Goal: Find specific page/section: Find specific page/section

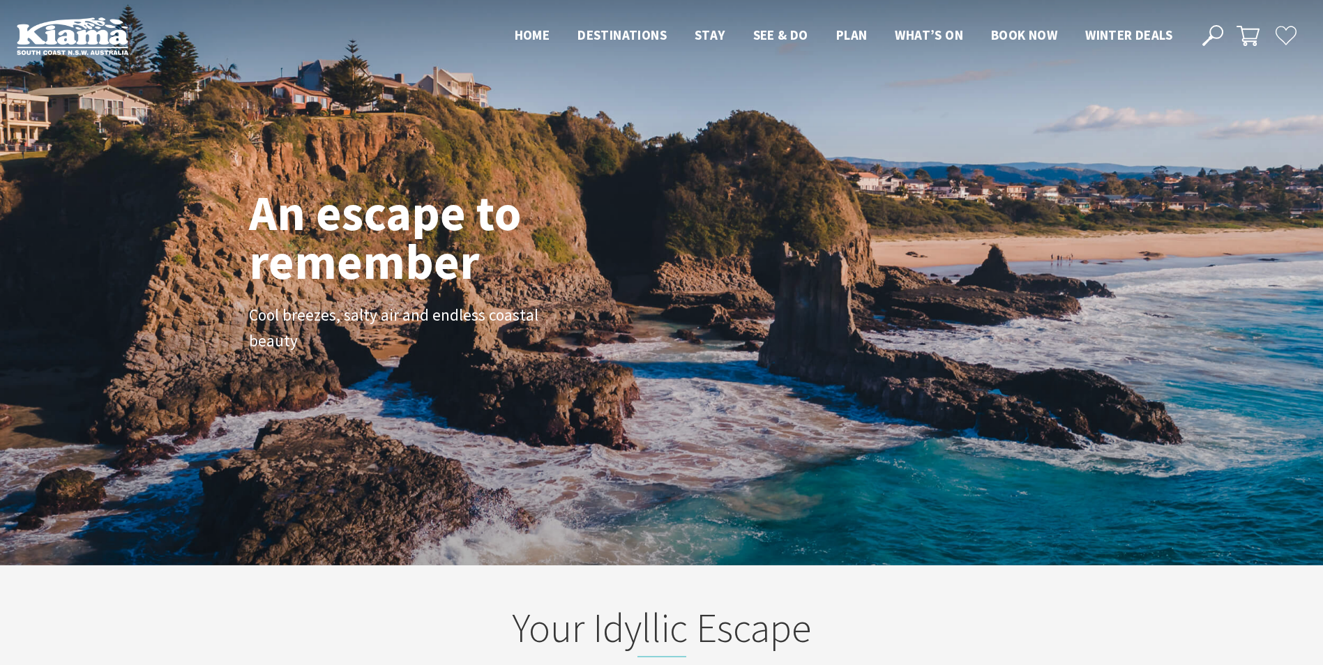
scroll to position [239, 1334]
click at [1214, 30] on icon at bounding box center [1213, 35] width 21 height 21
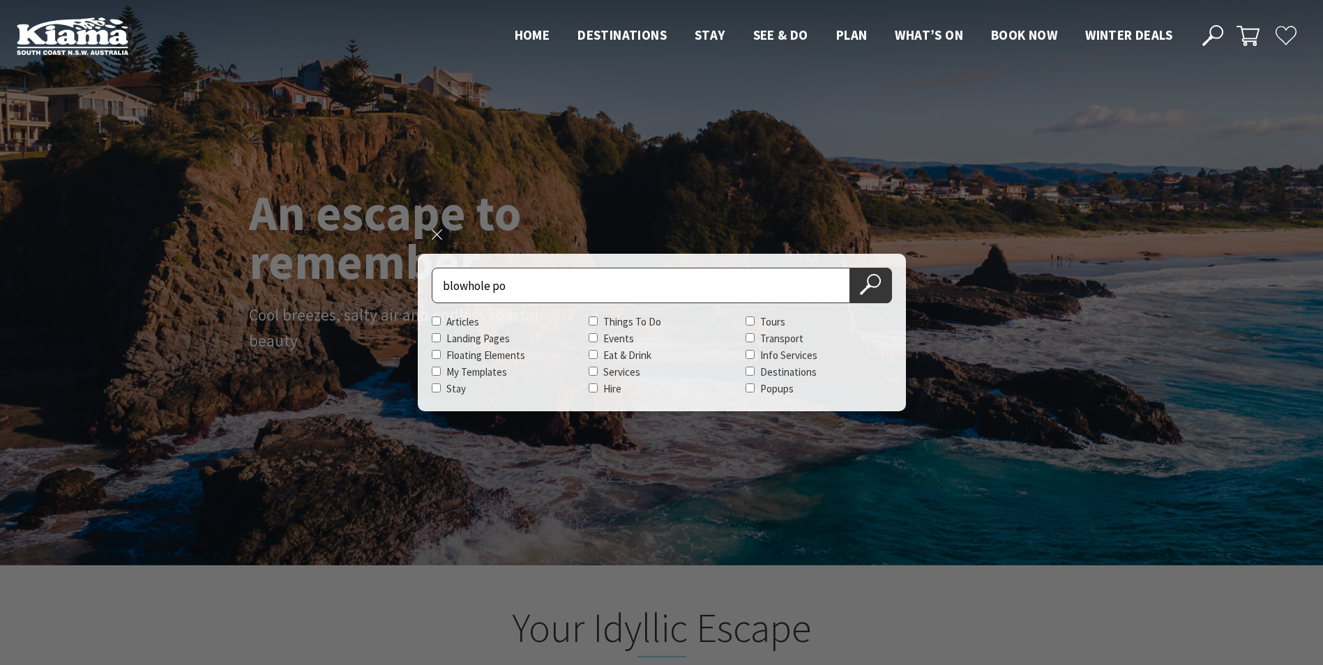
type input "blowhole point rock pool"
click at [871, 290] on icon at bounding box center [870, 284] width 21 height 21
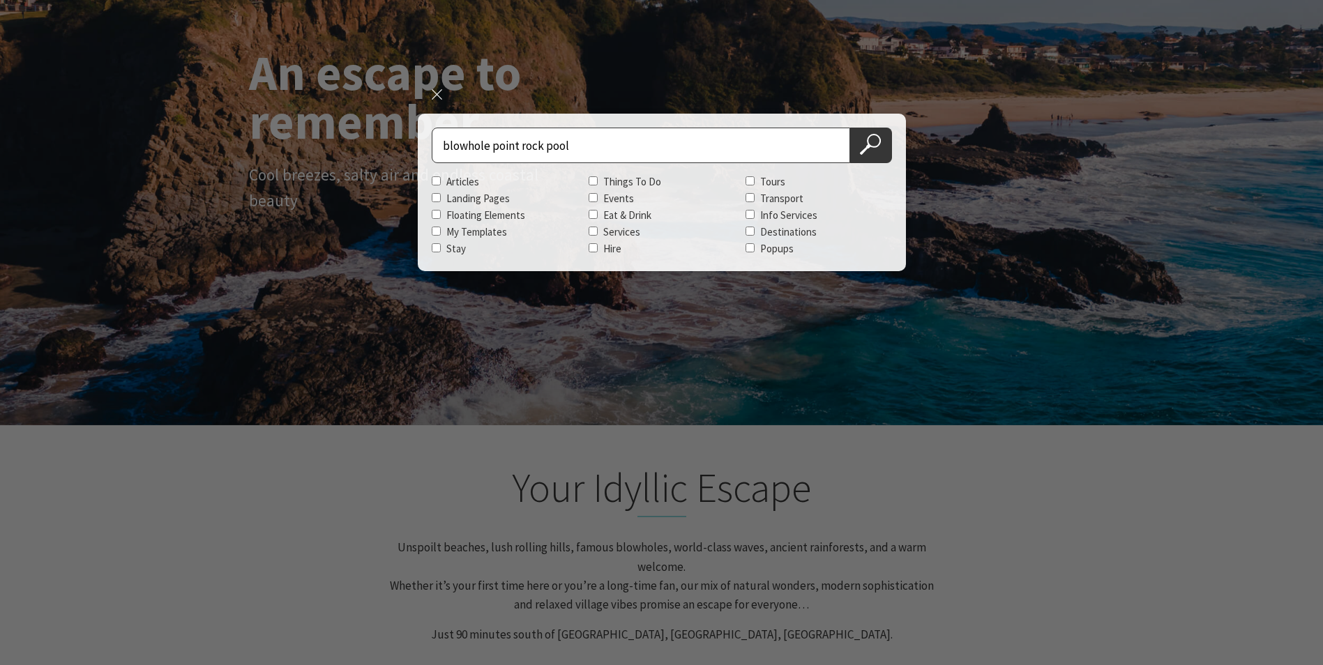
scroll to position [419, 0]
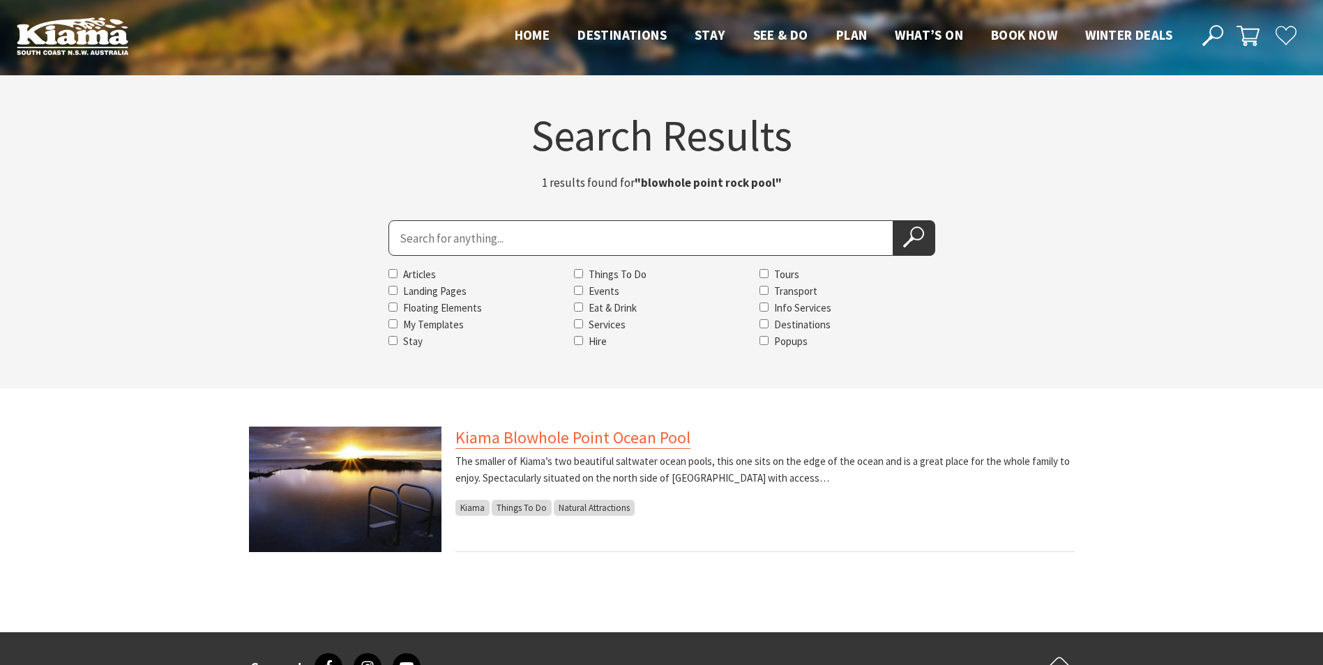
click at [532, 444] on link "Kiama Blowhole Point Ocean Pool" at bounding box center [573, 438] width 235 height 22
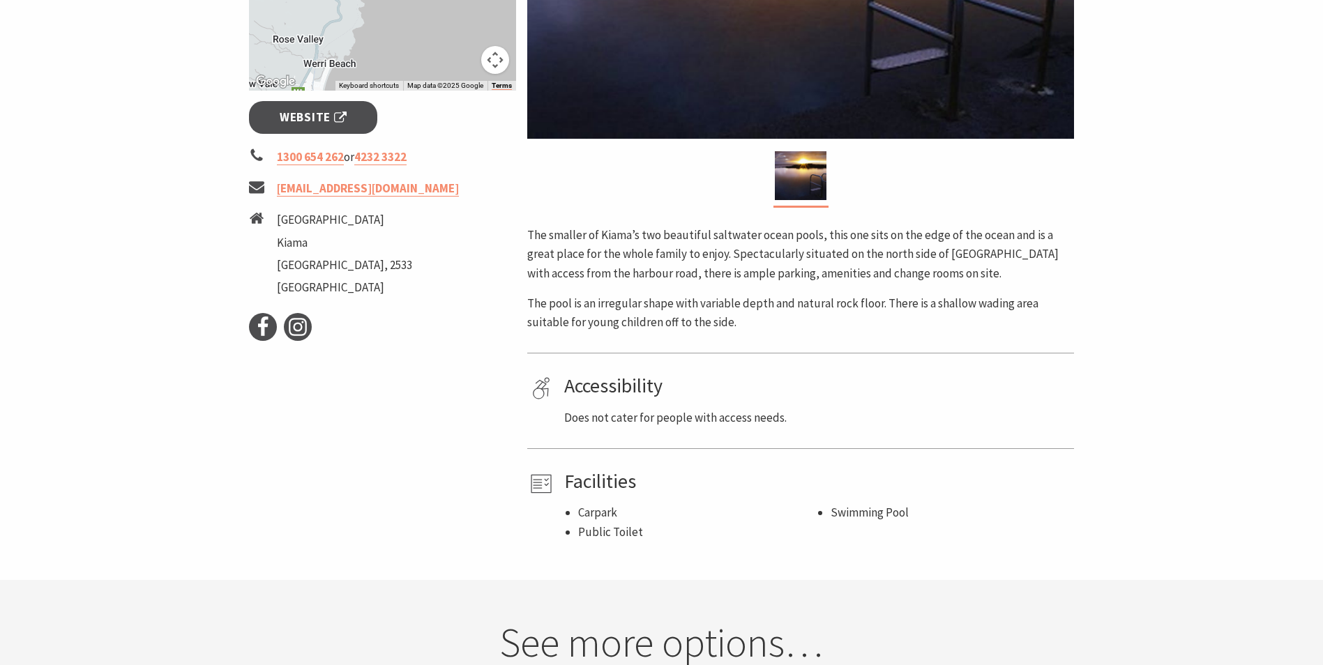
scroll to position [488, 0]
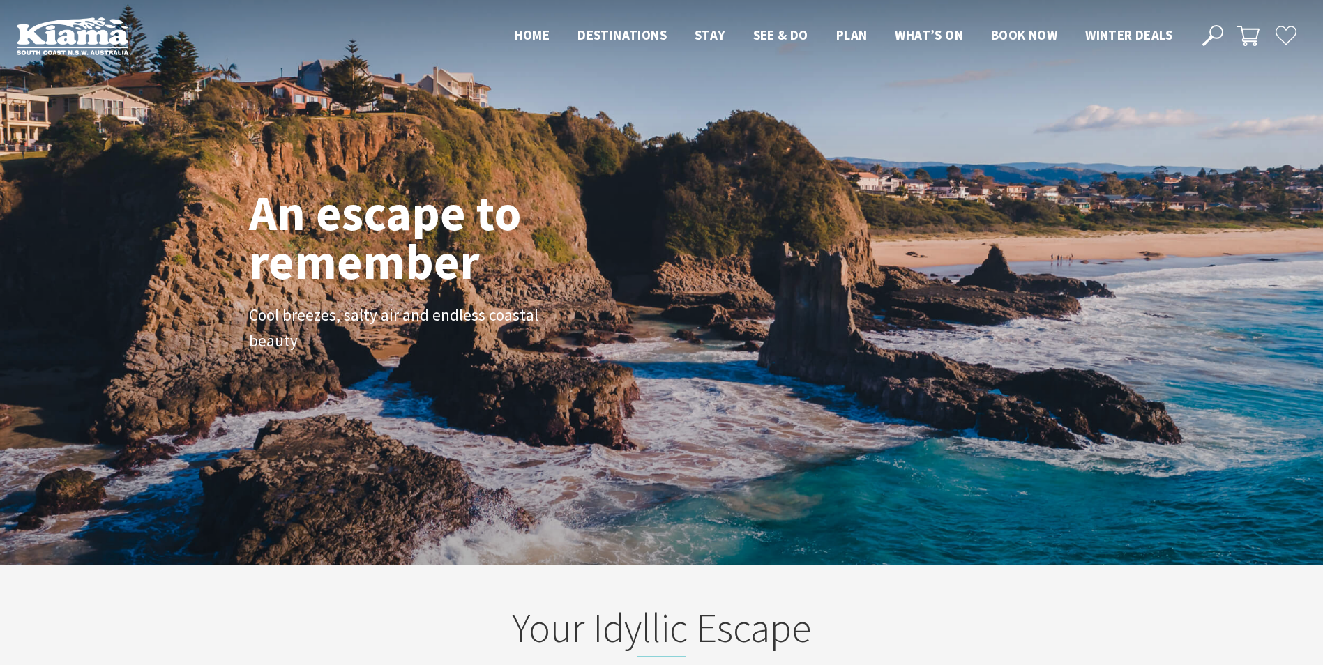
click at [1219, 36] on icon at bounding box center [1213, 35] width 21 height 21
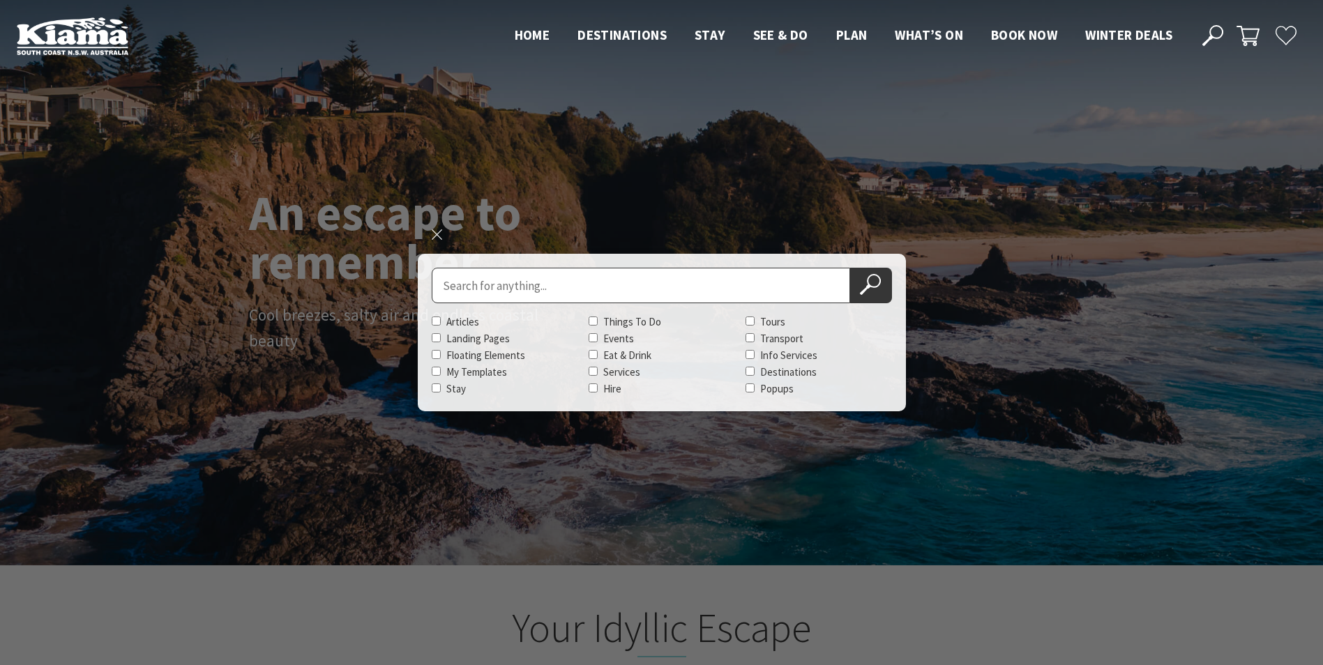
click at [486, 293] on input "Search for" at bounding box center [641, 286] width 419 height 36
type input "blowhole point rock pool"
click at [875, 288] on icon at bounding box center [870, 284] width 21 height 21
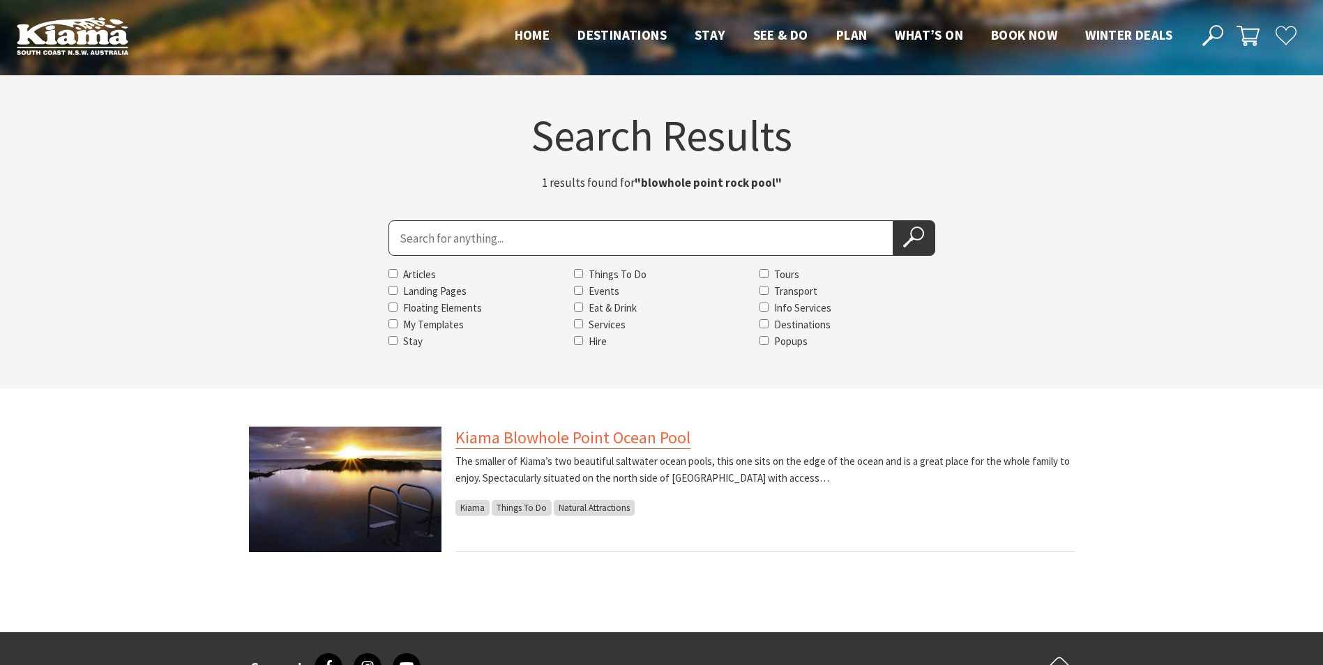
click at [481, 435] on link "Kiama Blowhole Point Ocean Pool" at bounding box center [573, 438] width 235 height 22
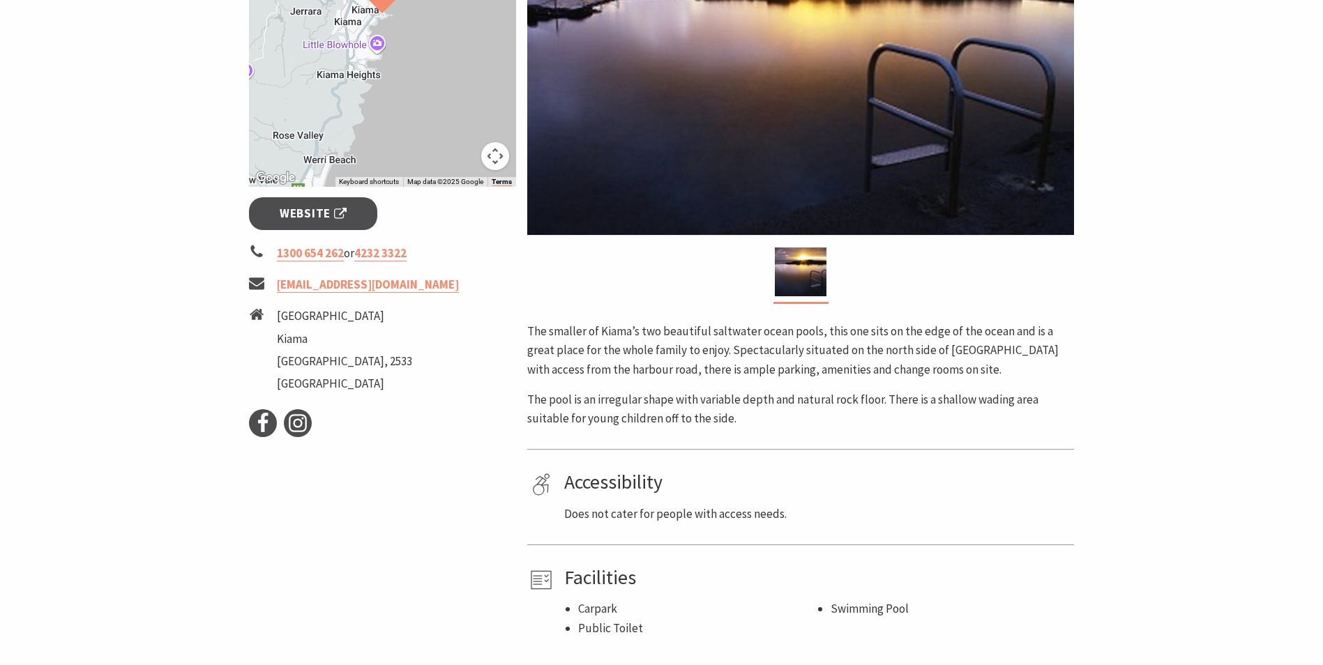
scroll to position [419, 0]
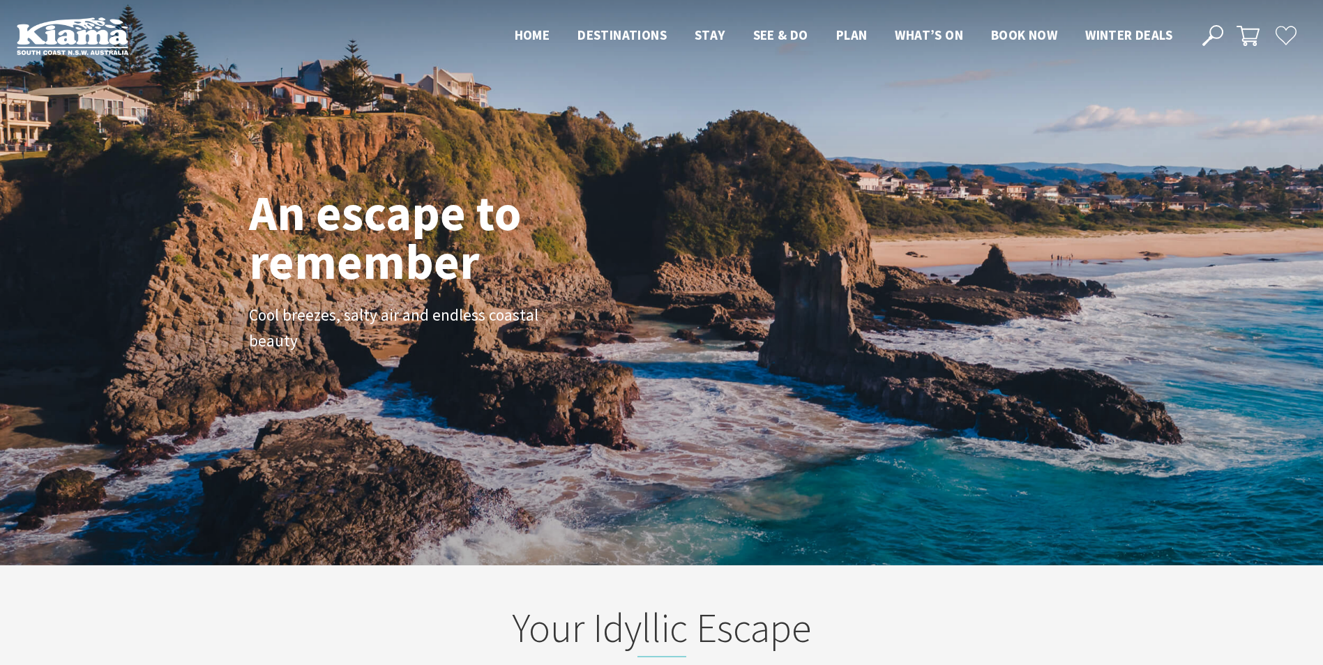
scroll to position [22, 1334]
click at [1215, 33] on icon at bounding box center [1213, 35] width 21 height 21
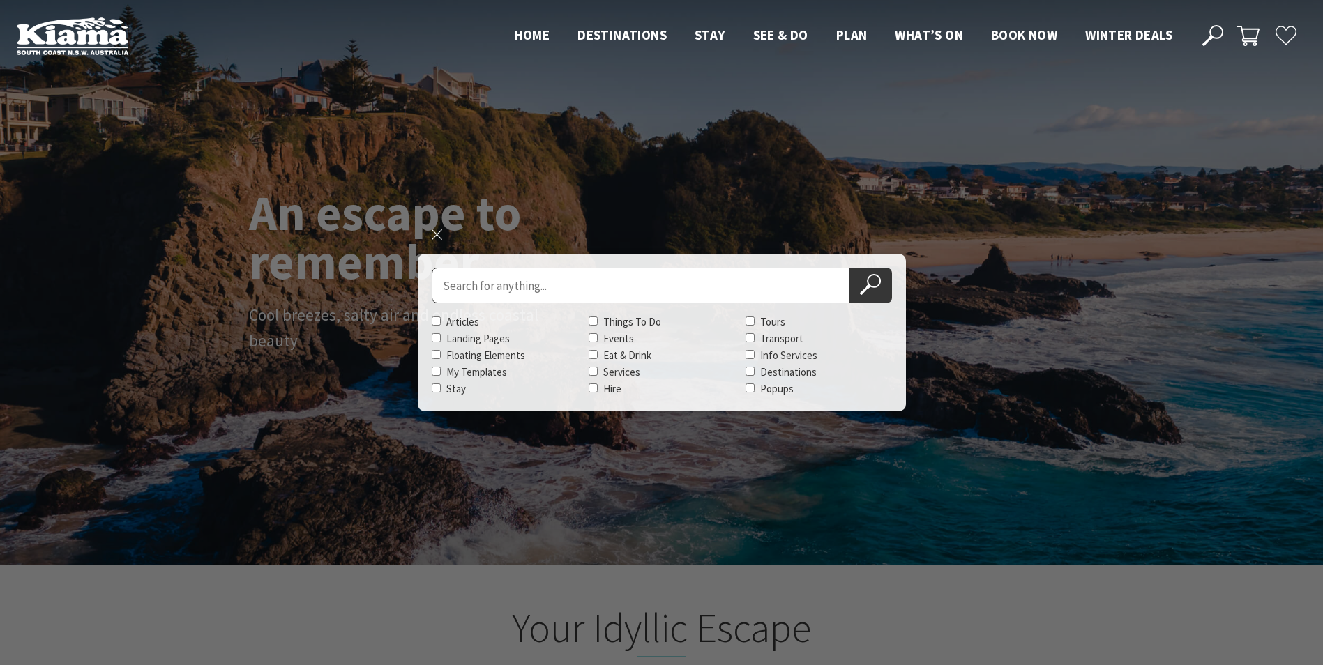
click at [492, 289] on input "Search for" at bounding box center [641, 286] width 419 height 36
type input "continental ocean pool"
click at [866, 289] on use at bounding box center [870, 284] width 21 height 21
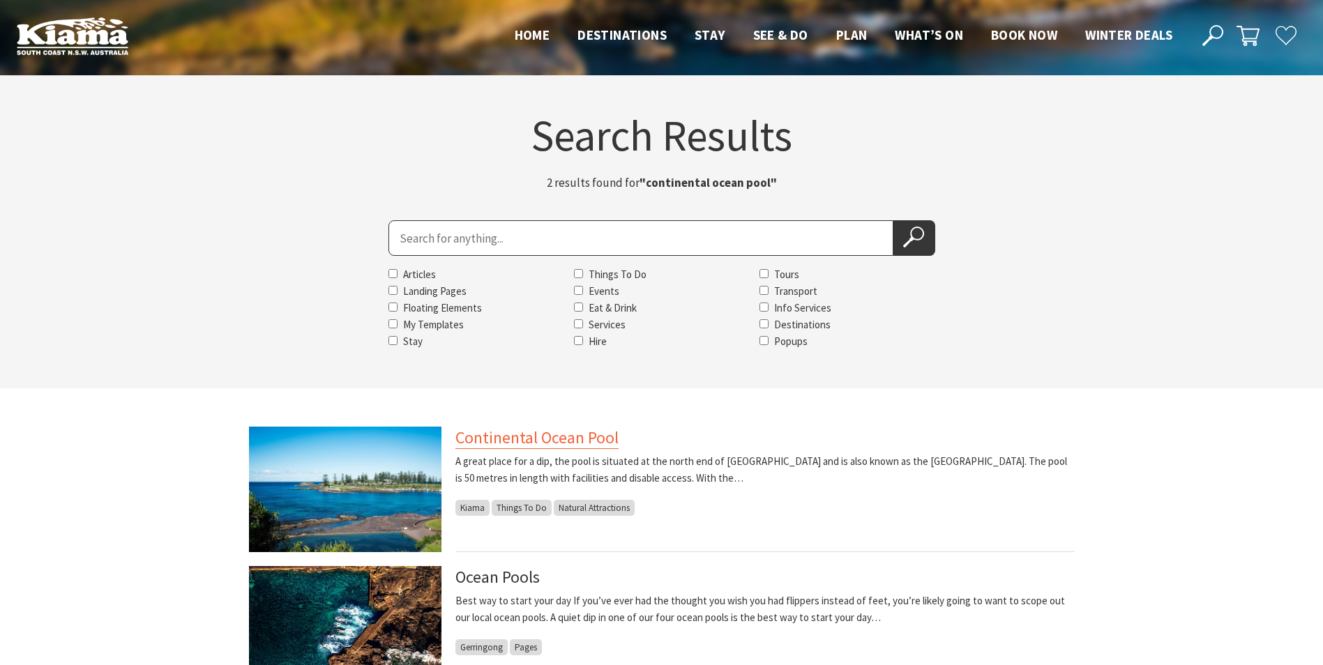
click at [531, 438] on link "Continental Ocean Pool" at bounding box center [537, 438] width 163 height 22
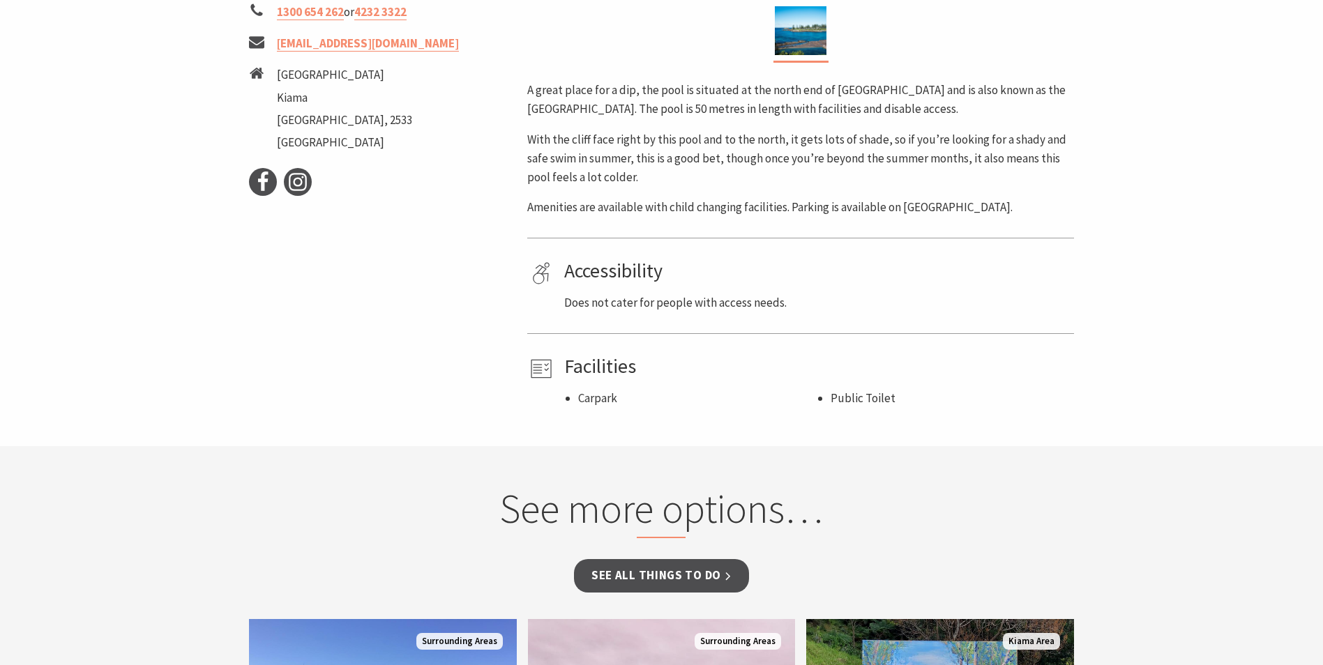
scroll to position [628, 0]
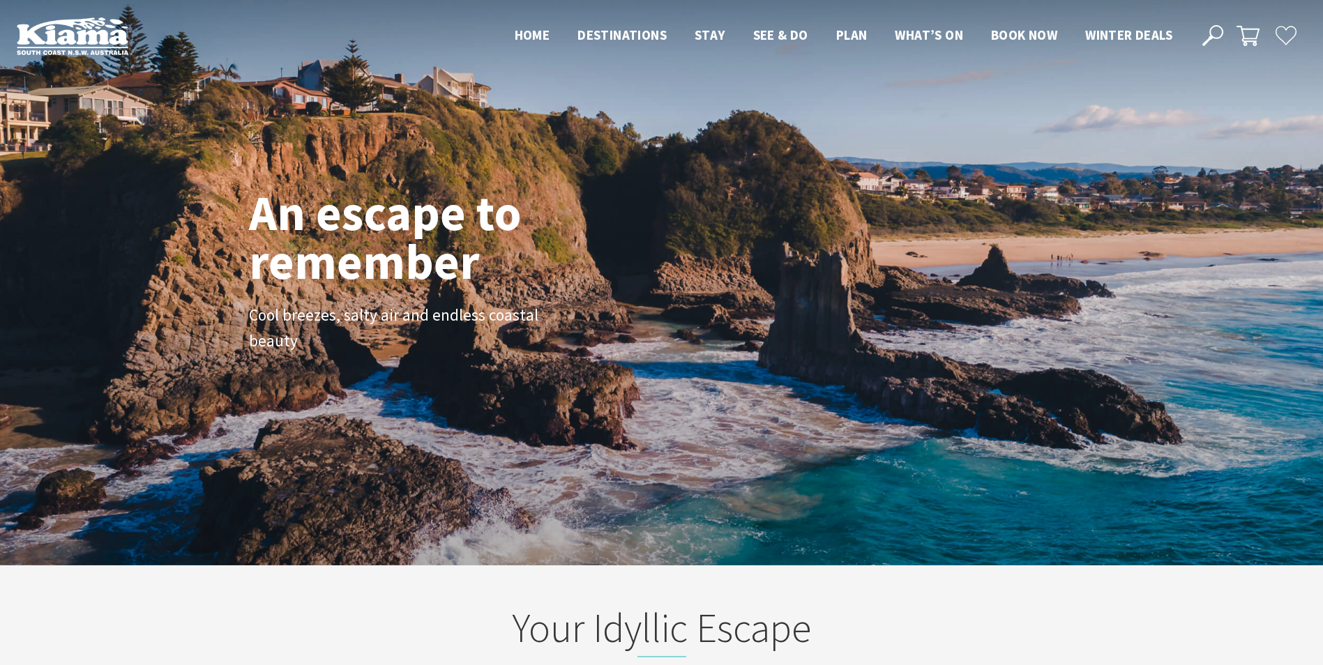
click at [1212, 32] on icon at bounding box center [1213, 35] width 21 height 21
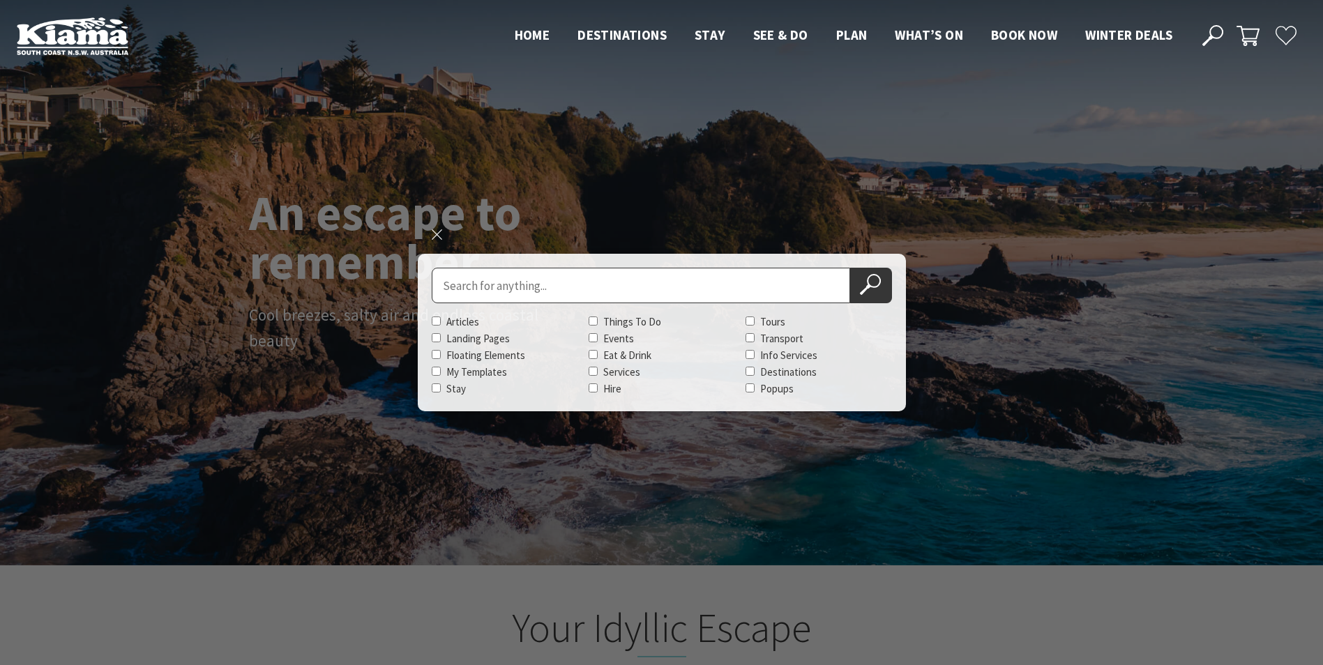
scroll to position [252, 1334]
click at [437, 291] on input "Search for" at bounding box center [641, 286] width 419 height 36
type input "ourie ocean pool"
click at [881, 280] on button "Search Now" at bounding box center [871, 286] width 42 height 36
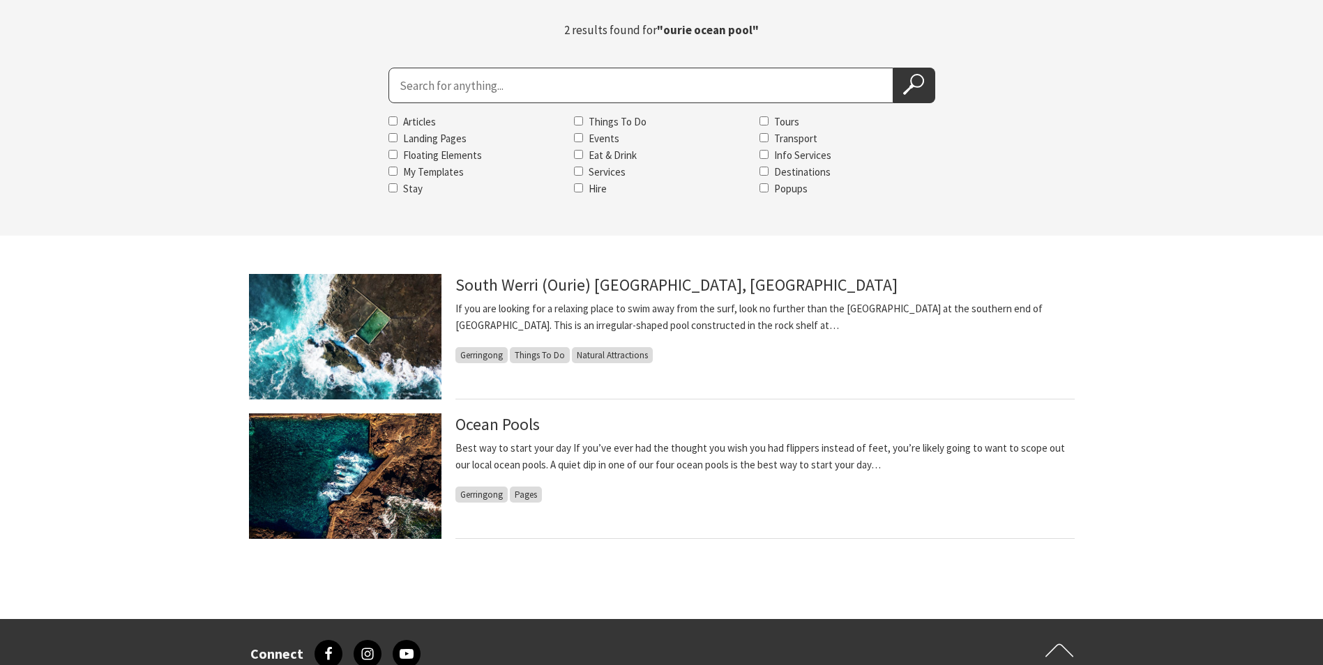
scroll to position [209, 0]
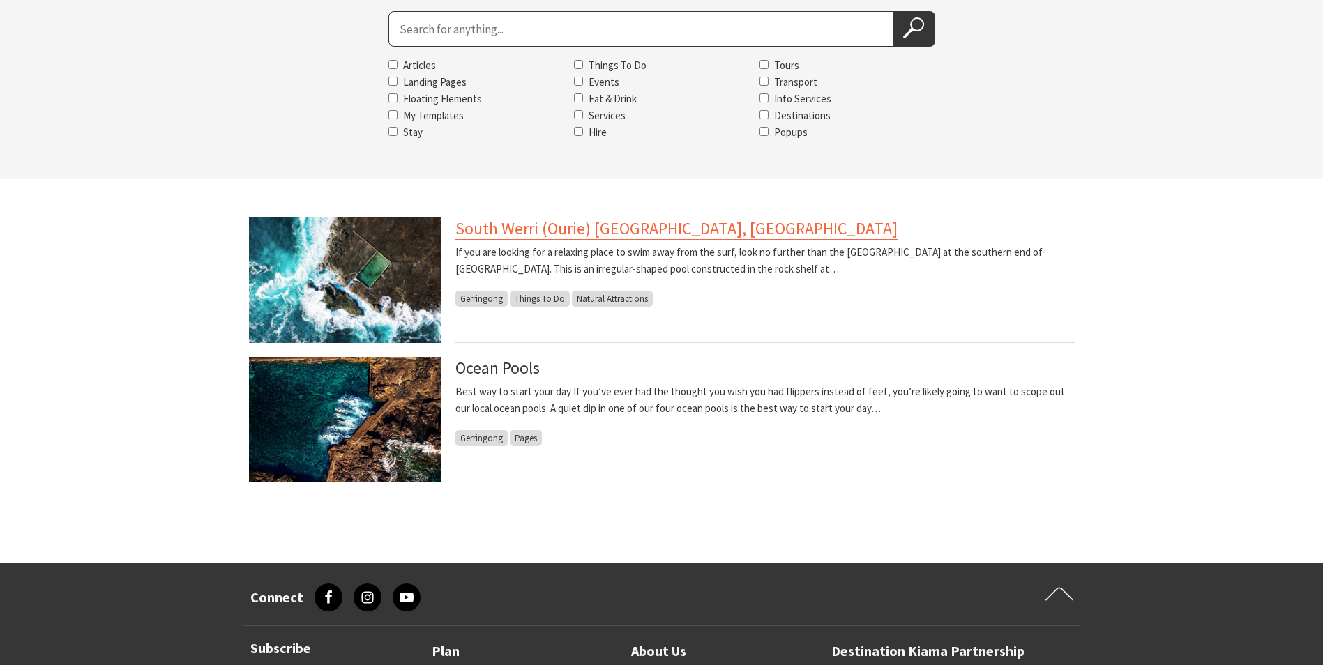
click at [637, 229] on link "South Werri (Ourie) Ocean Pool, Gerringong" at bounding box center [677, 229] width 442 height 22
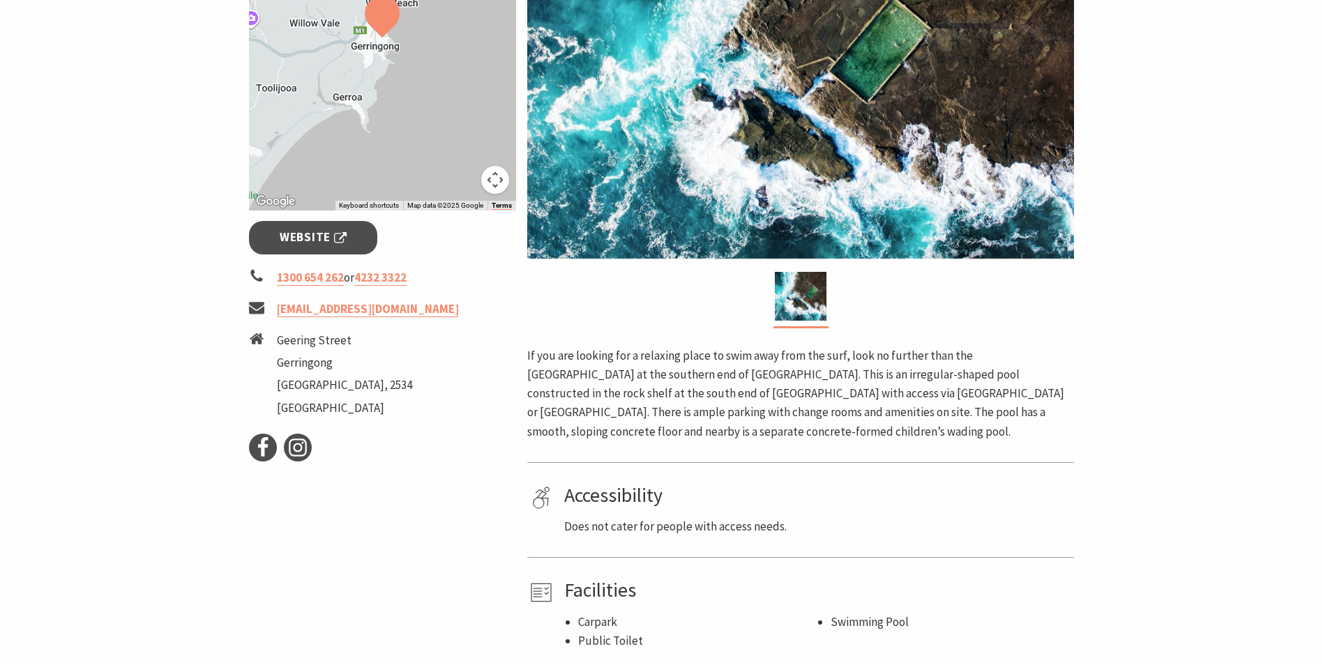
scroll to position [488, 0]
